Goal: Task Accomplishment & Management: Use online tool/utility

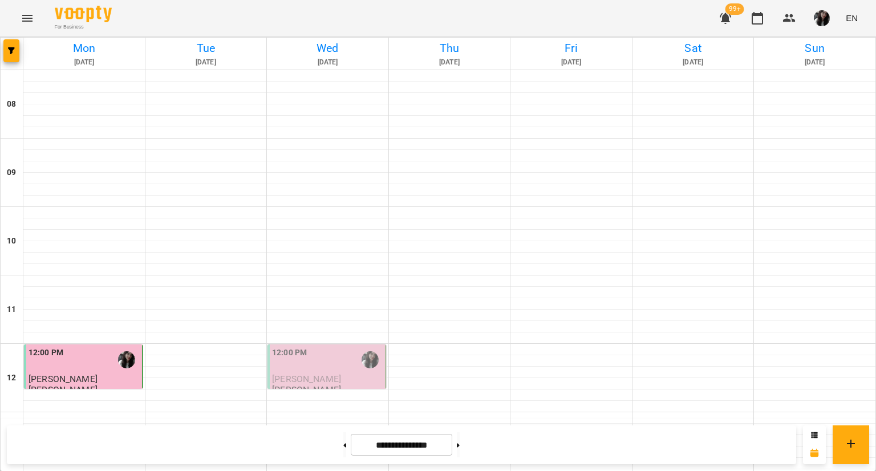
scroll to position [518, 0]
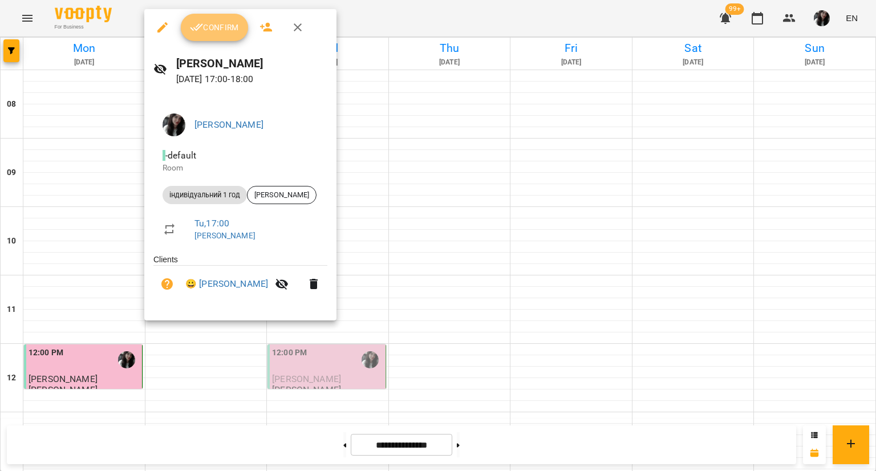
click at [199, 39] on button "Confirm" at bounding box center [214, 27] width 67 height 27
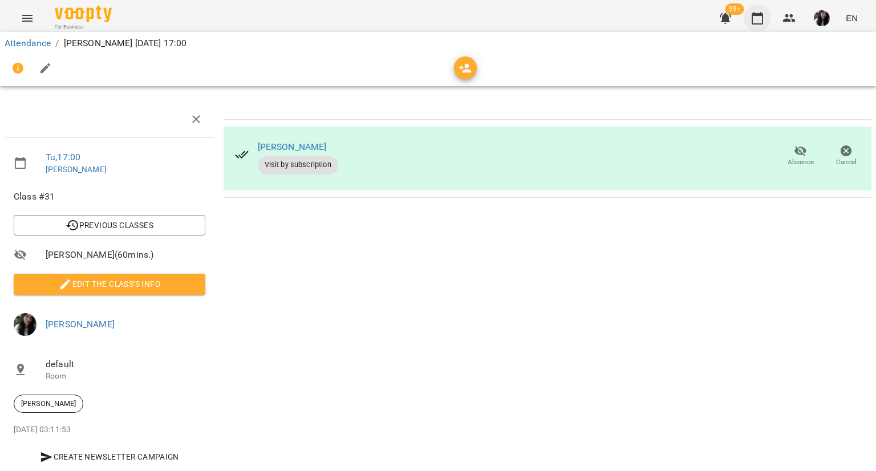
click at [756, 25] on icon "button" at bounding box center [758, 18] width 14 height 14
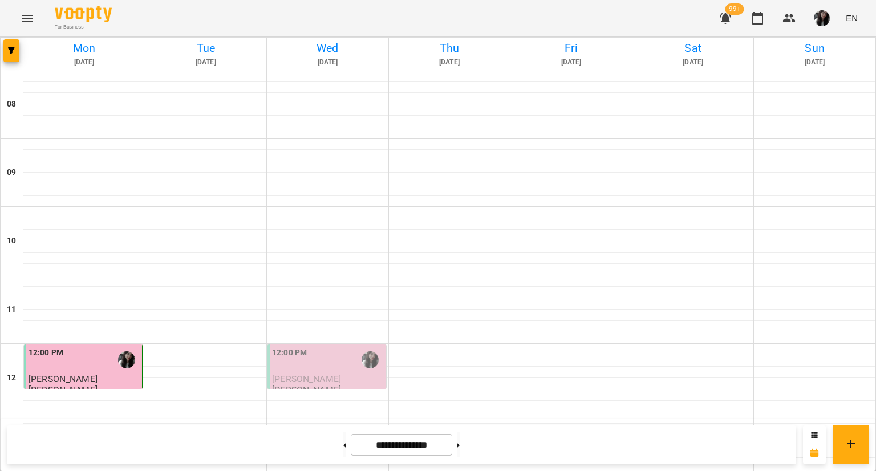
scroll to position [518, 0]
click at [815, 19] on span "button" at bounding box center [822, 18] width 16 height 16
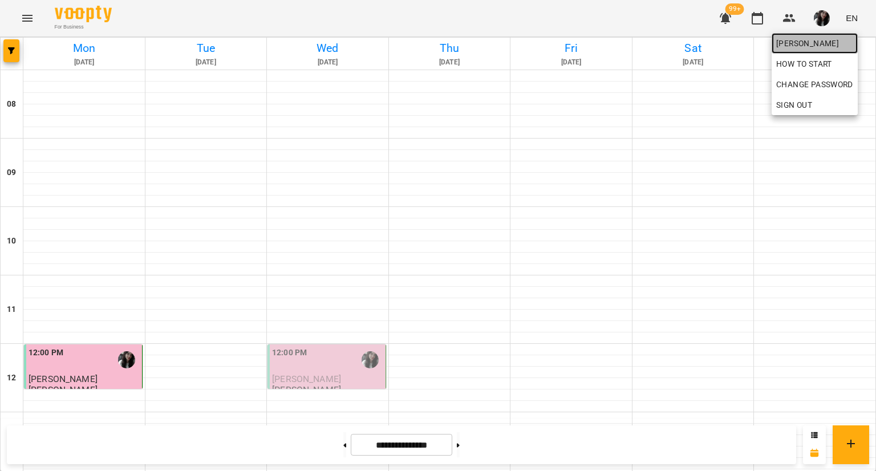
click at [825, 44] on span "[PERSON_NAME]" at bounding box center [815, 44] width 77 height 14
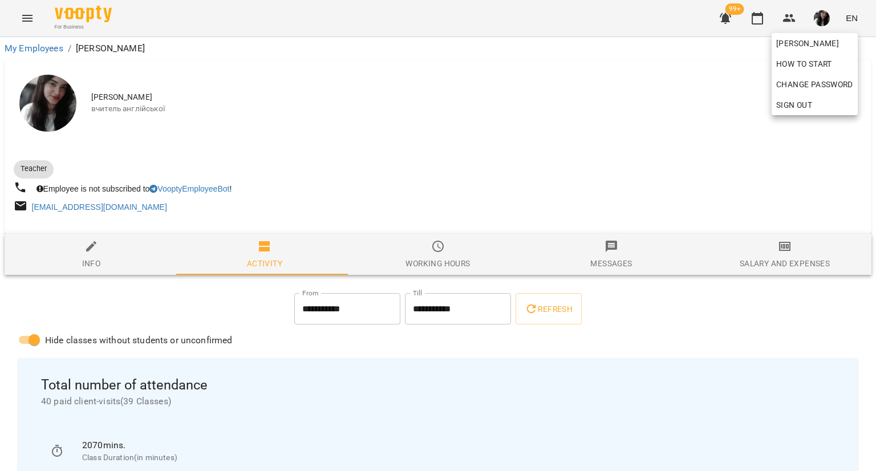
click at [808, 259] on div at bounding box center [438, 235] width 876 height 471
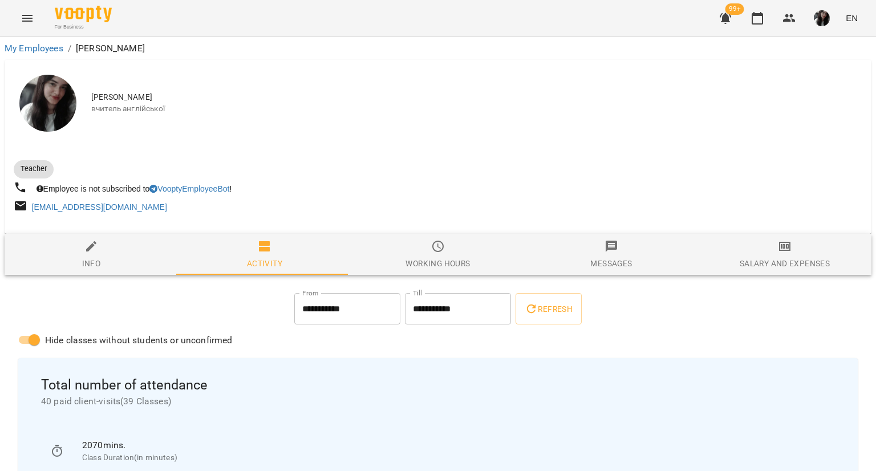
click at [808, 259] on div "[PERSON_NAME] How to start Change Password Sign Out" at bounding box center [438, 235] width 876 height 471
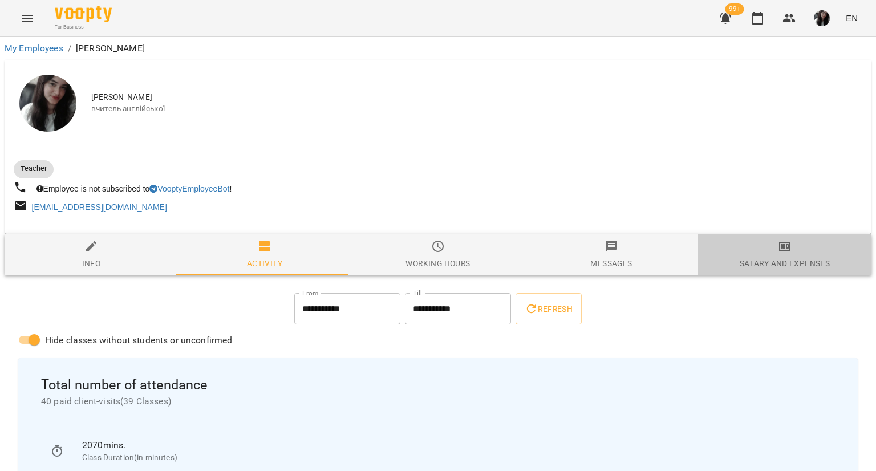
click at [808, 259] on div "Salary and Expenses" at bounding box center [785, 264] width 90 height 14
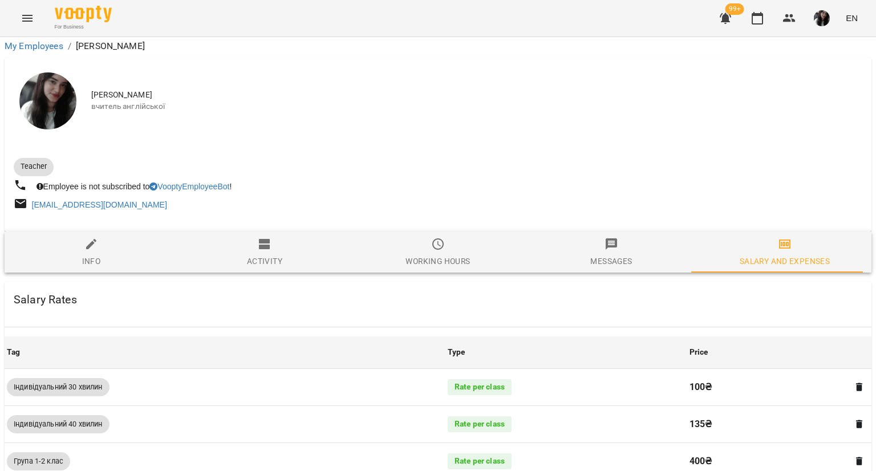
scroll to position [605, 0]
